Goal: Information Seeking & Learning: Get advice/opinions

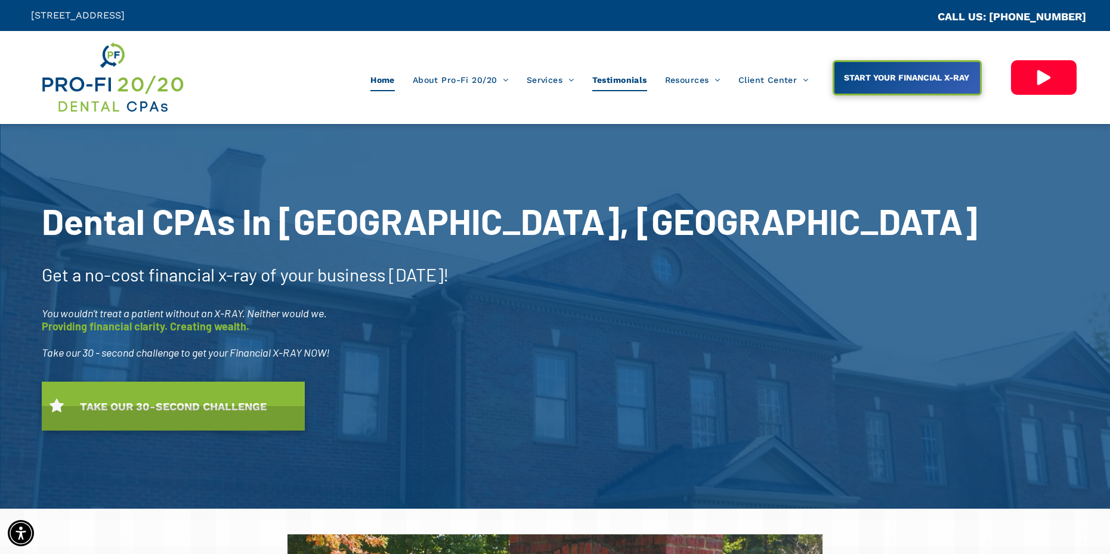
click at [620, 77] on span "Testimonials" at bounding box center [619, 80] width 55 height 23
